Goal: Task Accomplishment & Management: Manage account settings

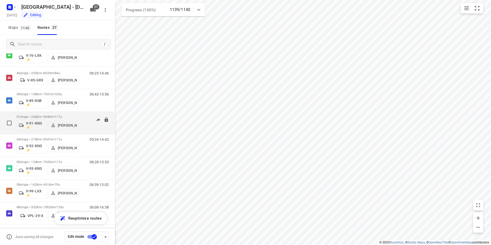
scroll to position [452, 0]
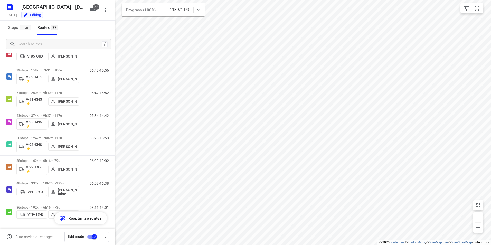
click at [200, 11] on icon at bounding box center [199, 10] width 6 height 6
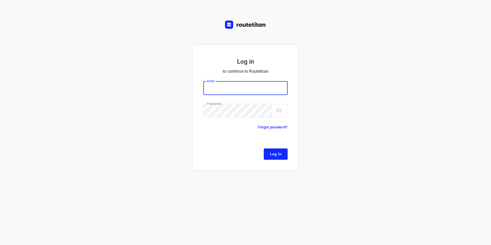
type input "remco@fruitopjewerk.nl"
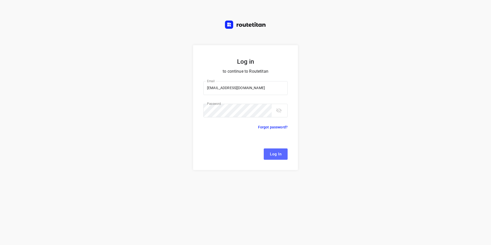
click at [279, 156] on span "Log In" at bounding box center [276, 154] width 12 height 7
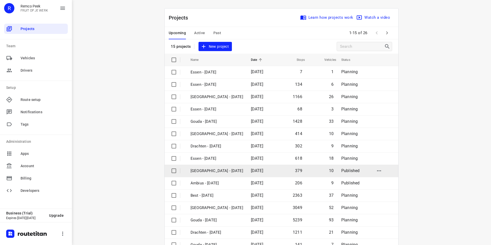
scroll to position [15, 0]
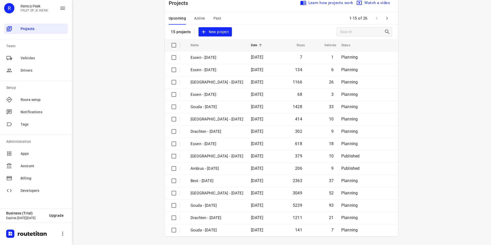
click at [384, 20] on icon "button" at bounding box center [387, 18] width 6 height 6
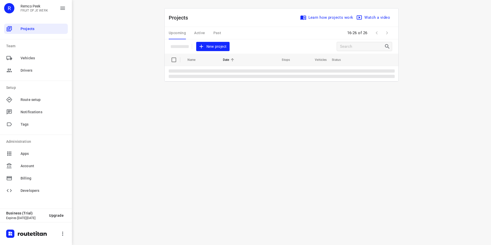
scroll to position [0, 0]
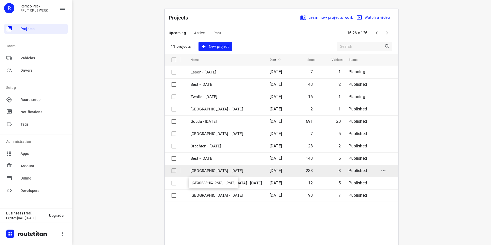
click at [204, 171] on p "Zwolle - Thursday" at bounding box center [226, 171] width 71 height 6
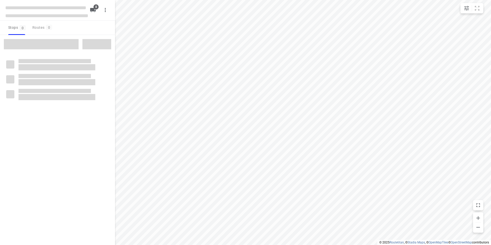
checkbox input "true"
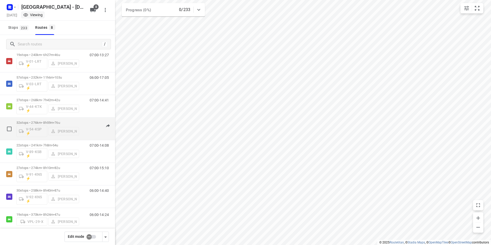
scroll to position [22, 0]
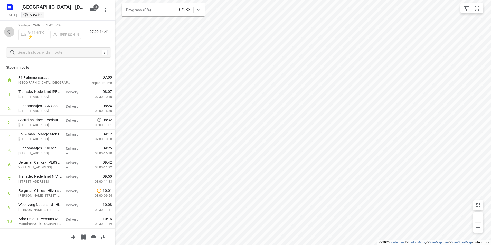
click at [10, 32] on icon "button" at bounding box center [9, 32] width 4 height 4
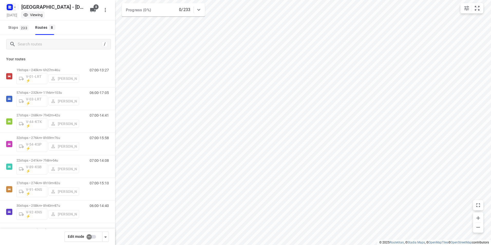
click at [9, 5] on rect "button" at bounding box center [10, 7] width 6 height 6
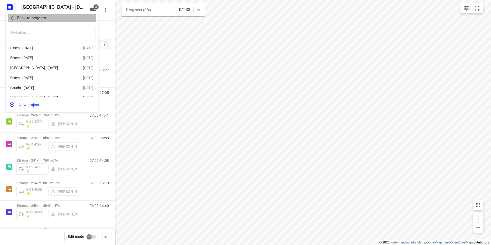
click at [33, 17] on p "Back to projects" at bounding box center [31, 18] width 29 height 6
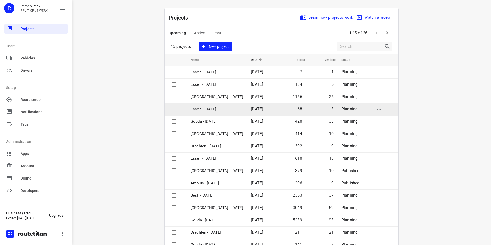
scroll to position [15, 0]
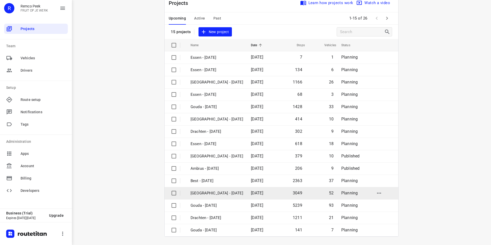
click at [204, 194] on p "Zwolle - Monday" at bounding box center [217, 193] width 53 height 6
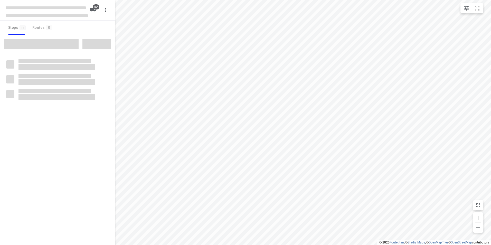
checkbox input "true"
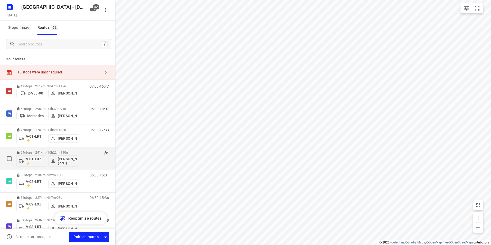
click at [45, 150] on div "54 stops • 241km • 10h22m • 110u V-01-LXZ ⚡ Robert Flierman (ZZP)" at bounding box center [47, 158] width 63 height 21
